Goal: Information Seeking & Learning: Learn about a topic

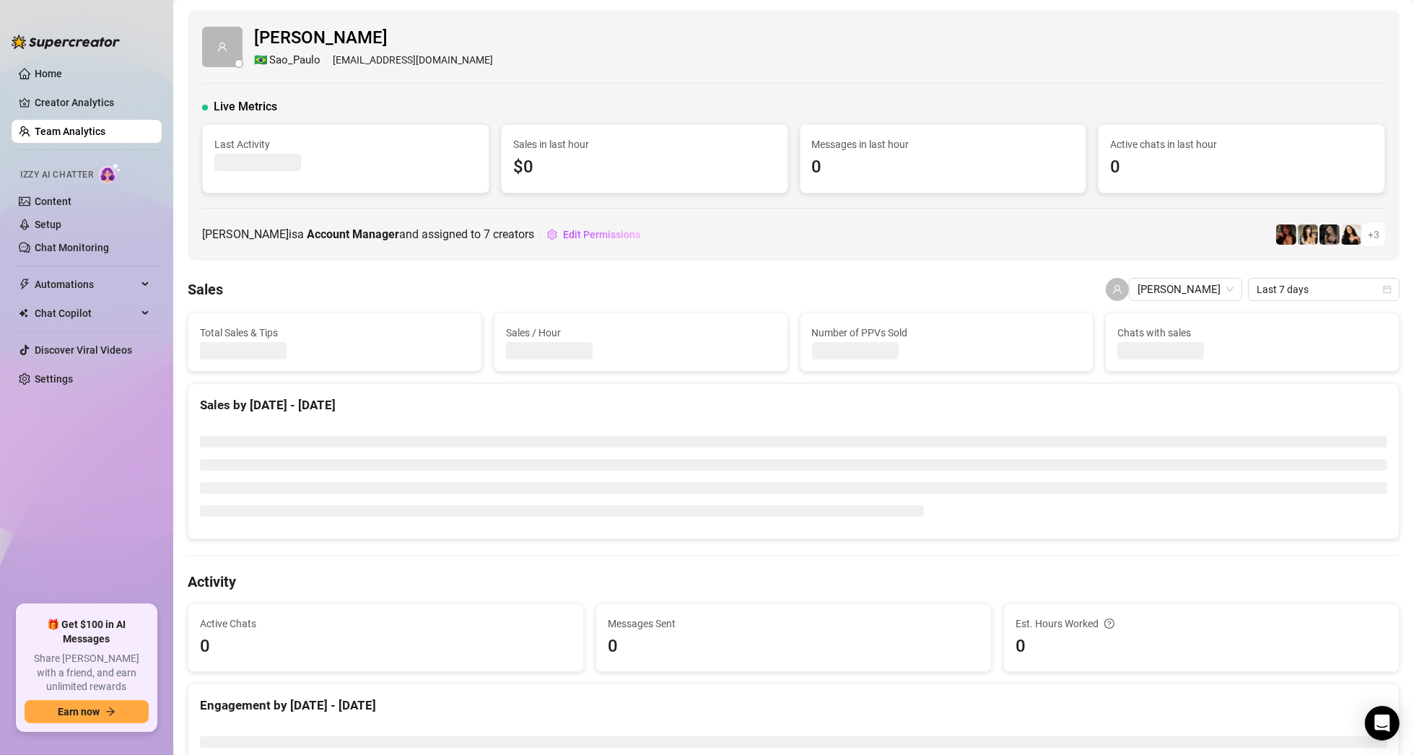
click at [69, 128] on link "Team Analytics" at bounding box center [70, 132] width 71 height 12
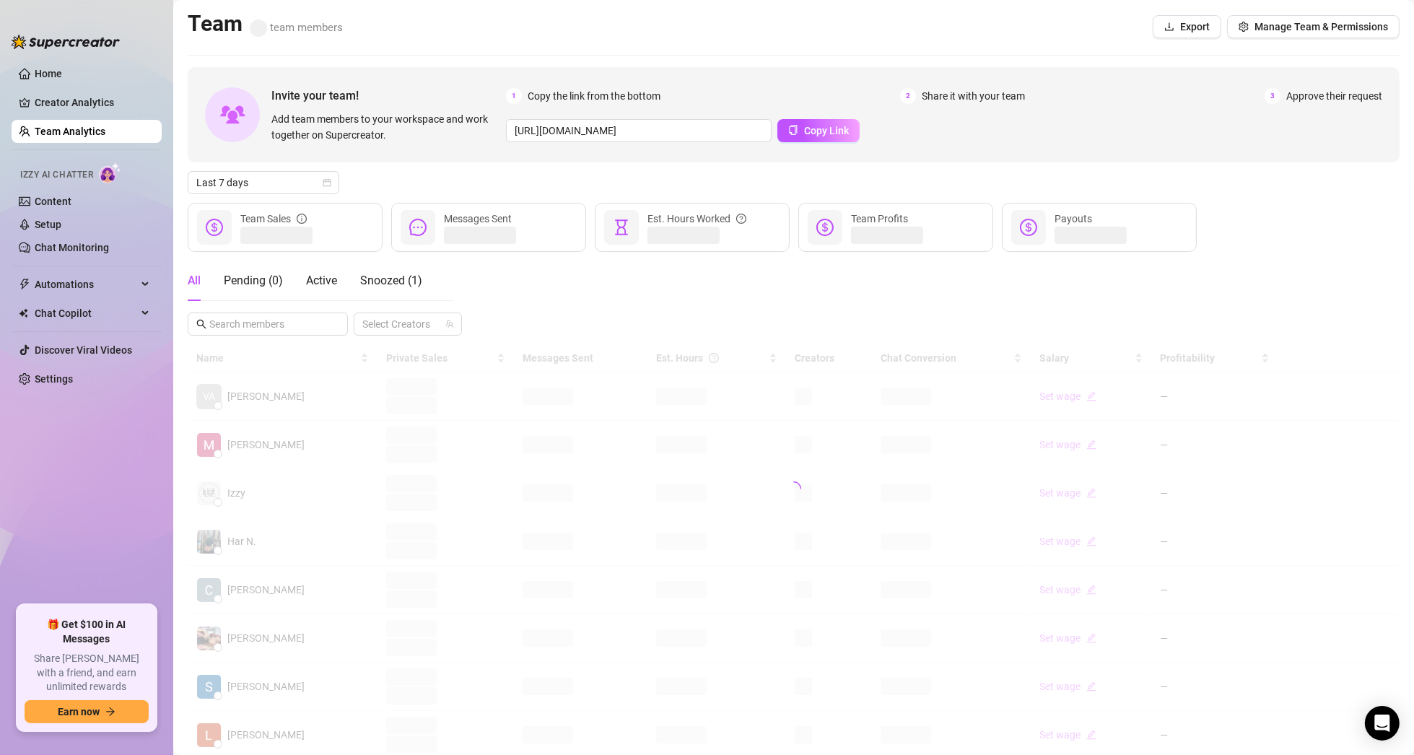
click at [266, 26] on span at bounding box center [258, 27] width 17 height 17
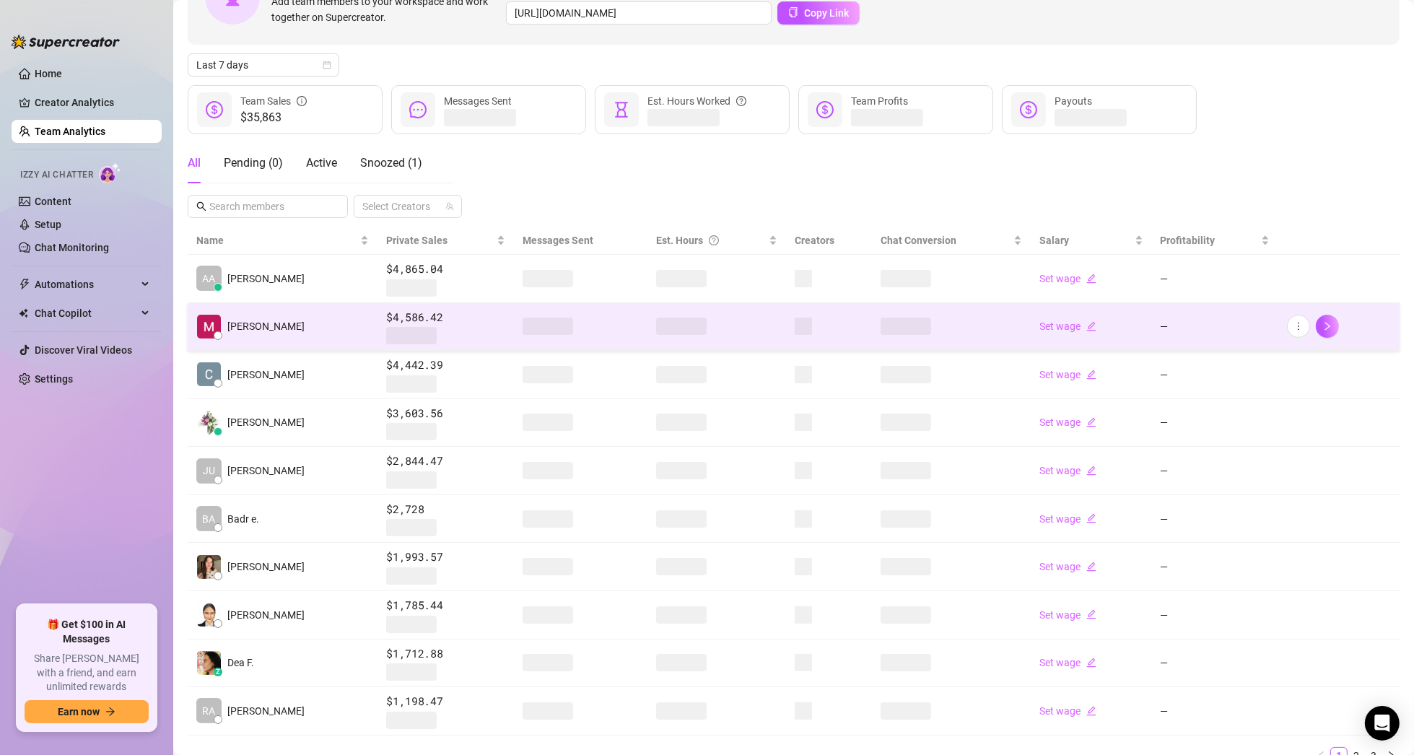
scroll to position [144, 0]
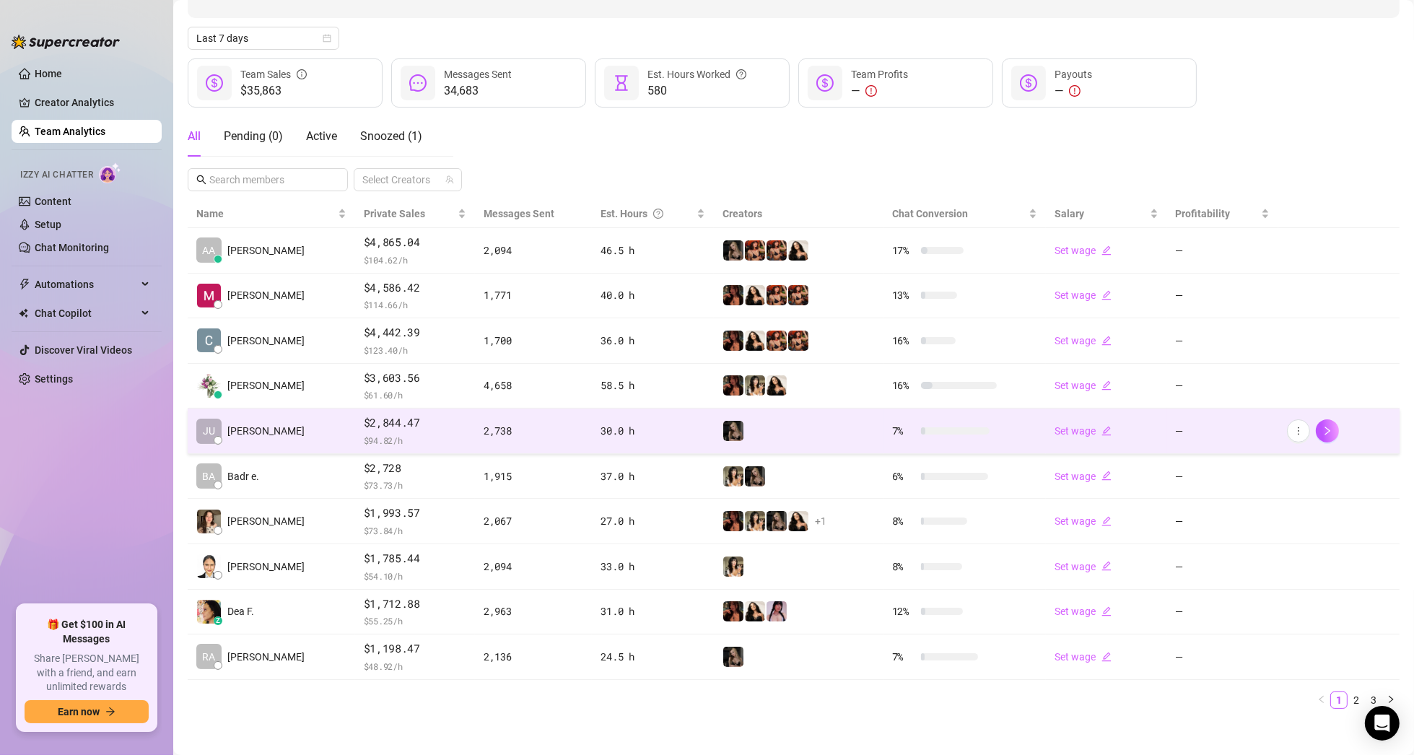
click at [249, 430] on td "[PERSON_NAME]" at bounding box center [271, 430] width 167 height 45
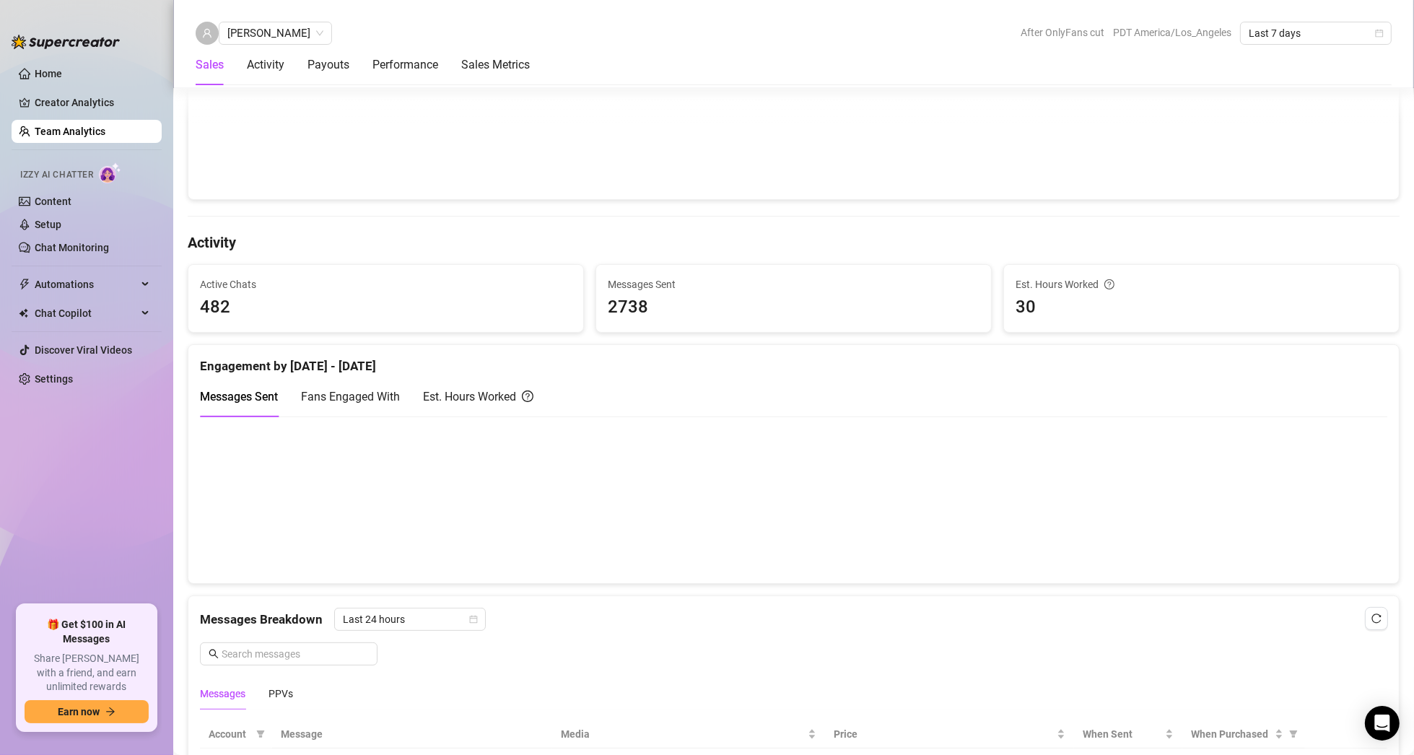
scroll to position [442, 0]
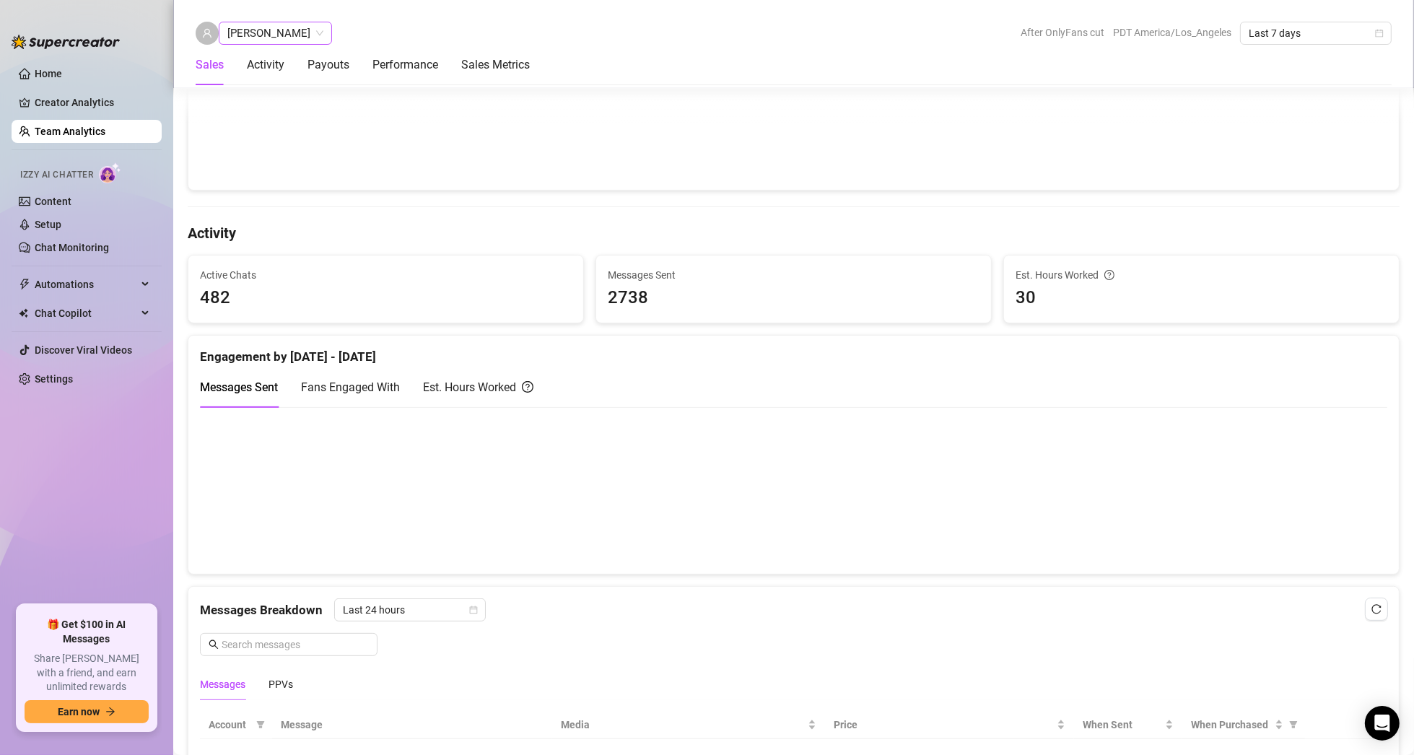
click at [262, 29] on span "[PERSON_NAME]" at bounding box center [275, 33] width 96 height 22
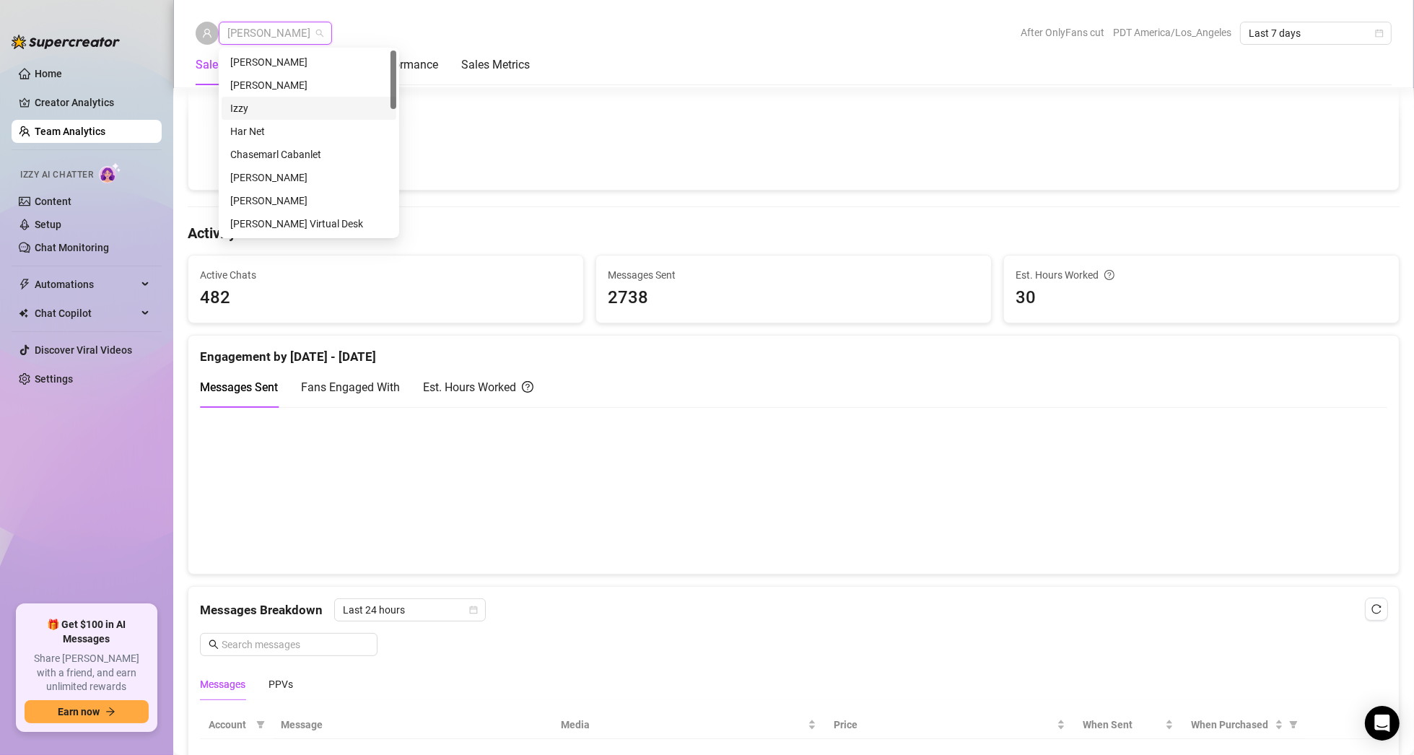
click at [536, 26] on div "[PERSON_NAME] After OnlyFans cut PDT America/Los_Angeles Last 7 days" at bounding box center [794, 33] width 1196 height 23
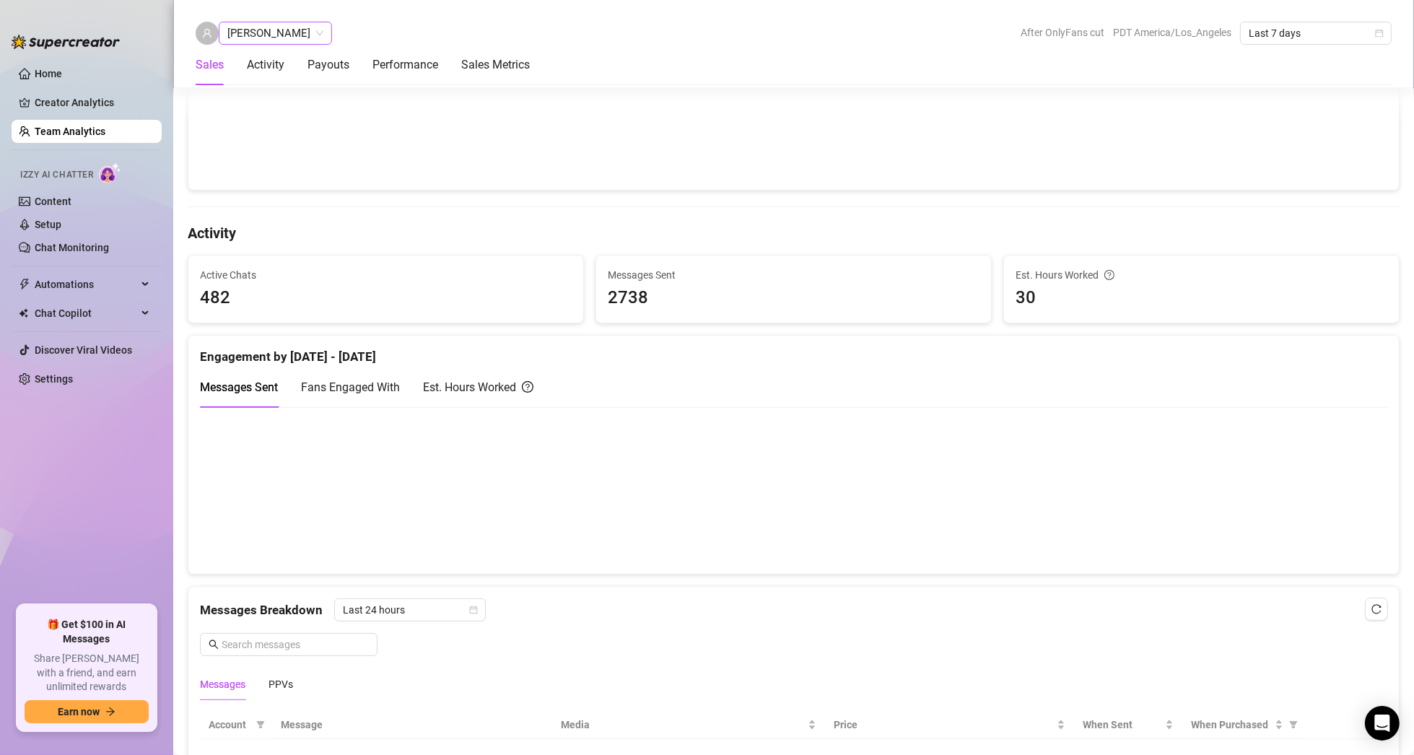
click at [228, 38] on span "[PERSON_NAME]" at bounding box center [275, 33] width 96 height 22
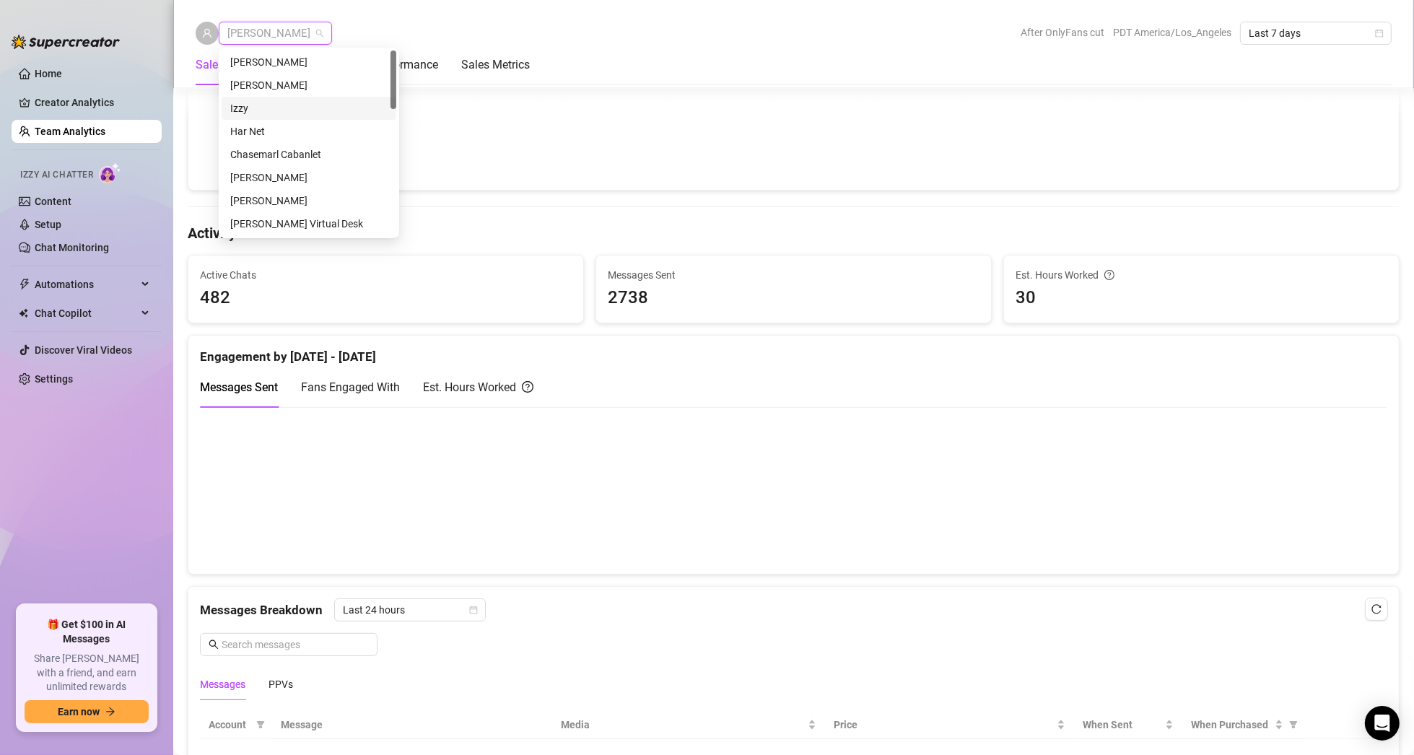
scroll to position [144, 0]
click at [273, 193] on div "[PERSON_NAME]" at bounding box center [308, 195] width 157 height 16
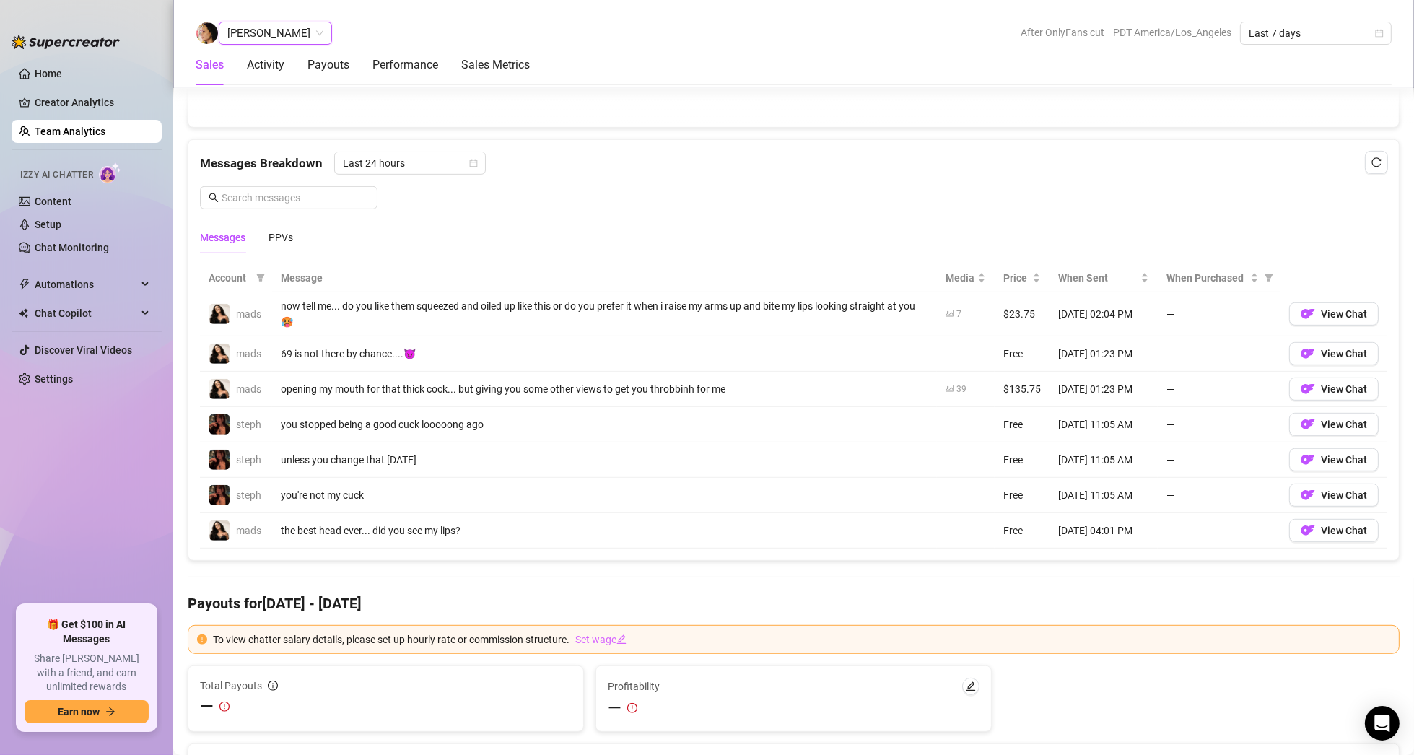
scroll to position [929, 0]
